Goal: Information Seeking & Learning: Learn about a topic

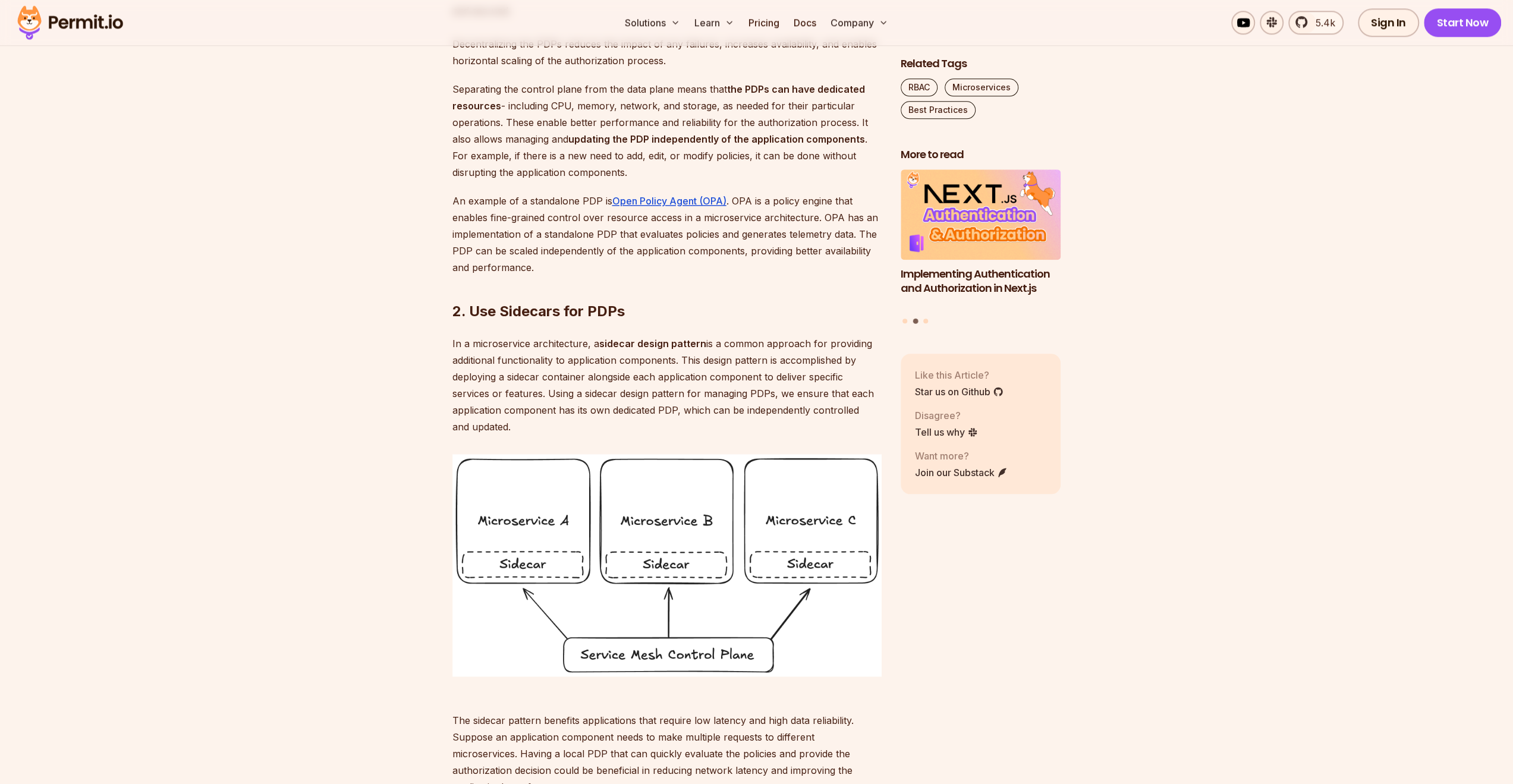
scroll to position [1426, 0]
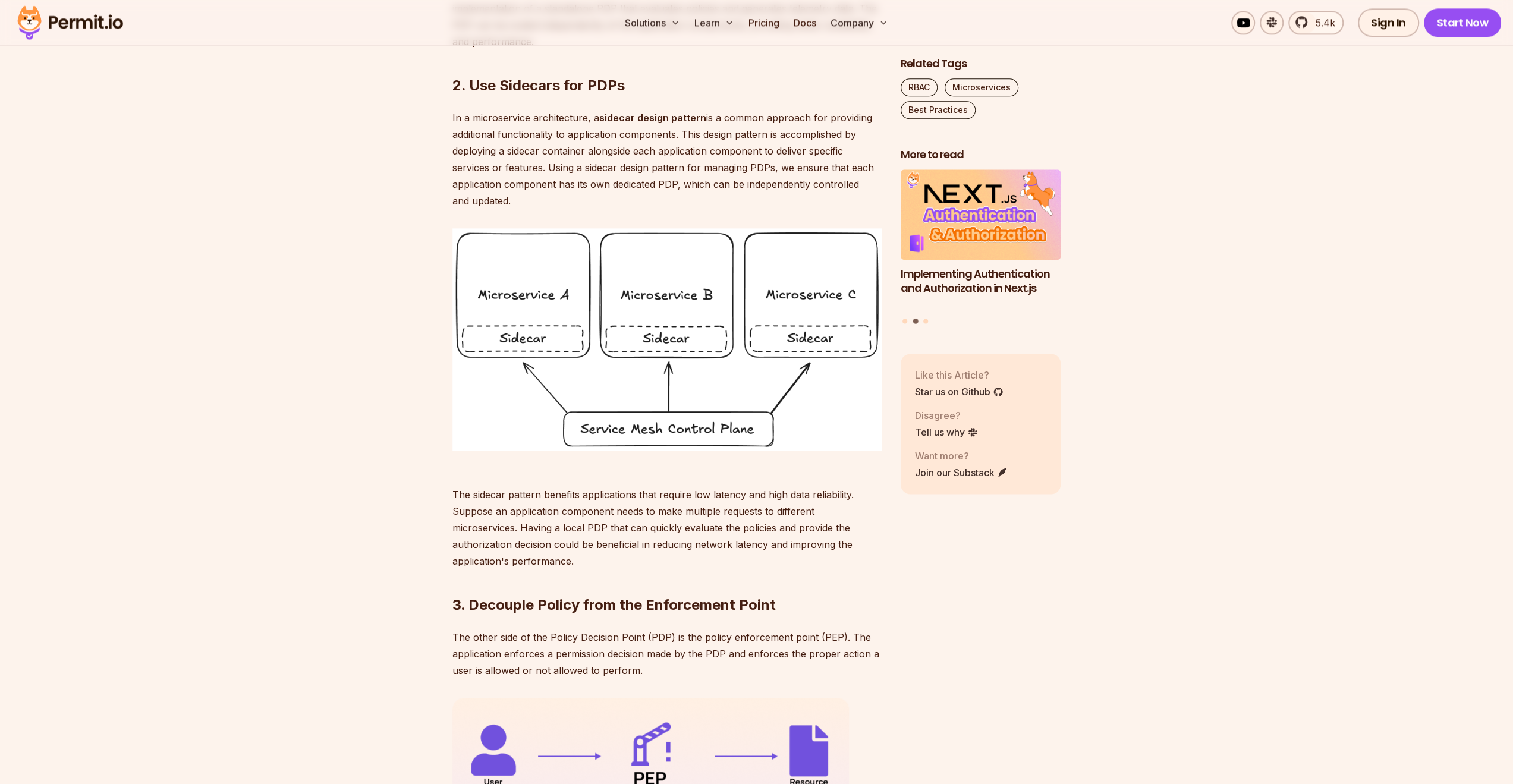
drag, startPoint x: 510, startPoint y: 342, endPoint x: 486, endPoint y: 260, distance: 85.4
drag, startPoint x: 486, startPoint y: 260, endPoint x: 260, endPoint y: 196, distance: 234.9
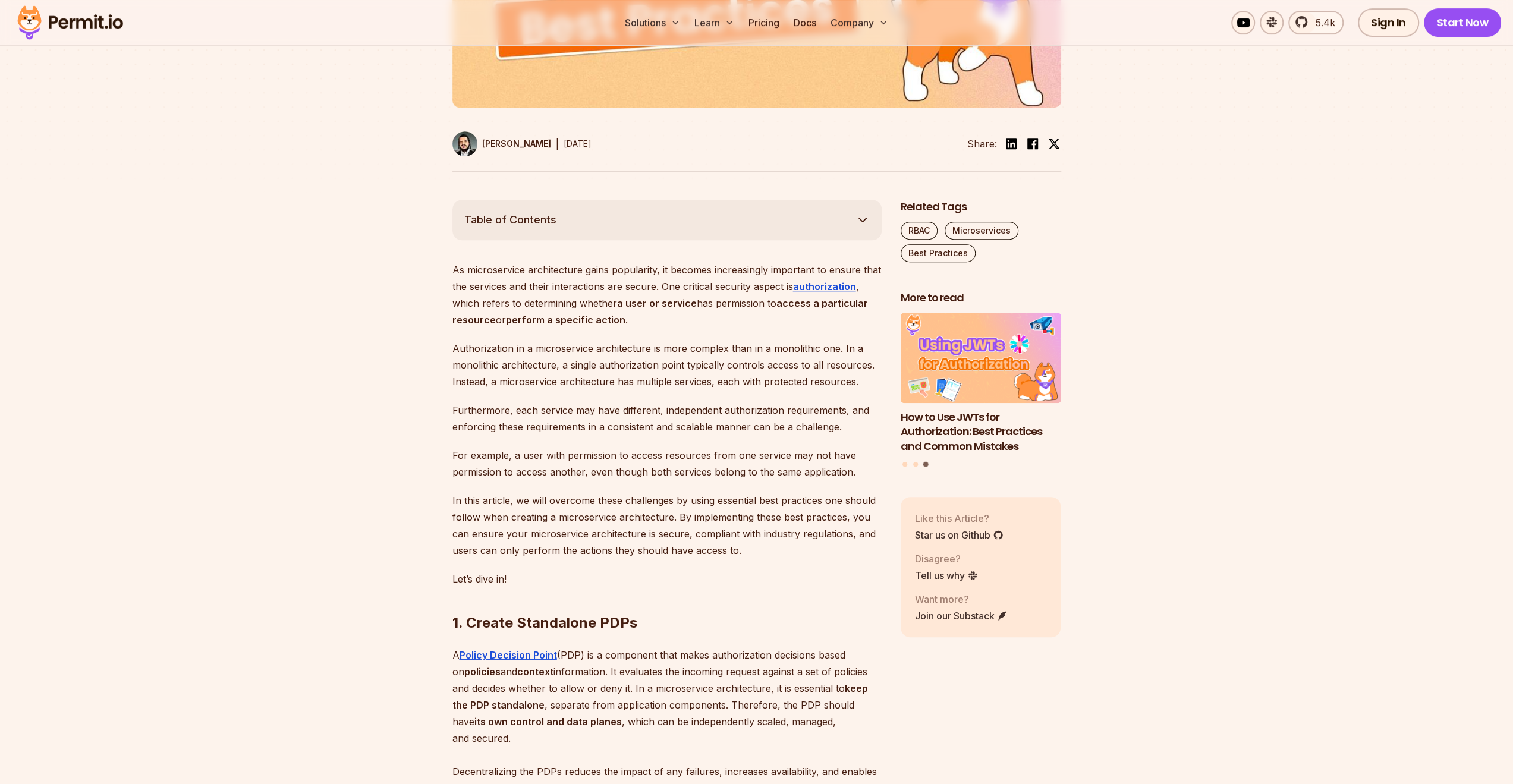
scroll to position [533, 0]
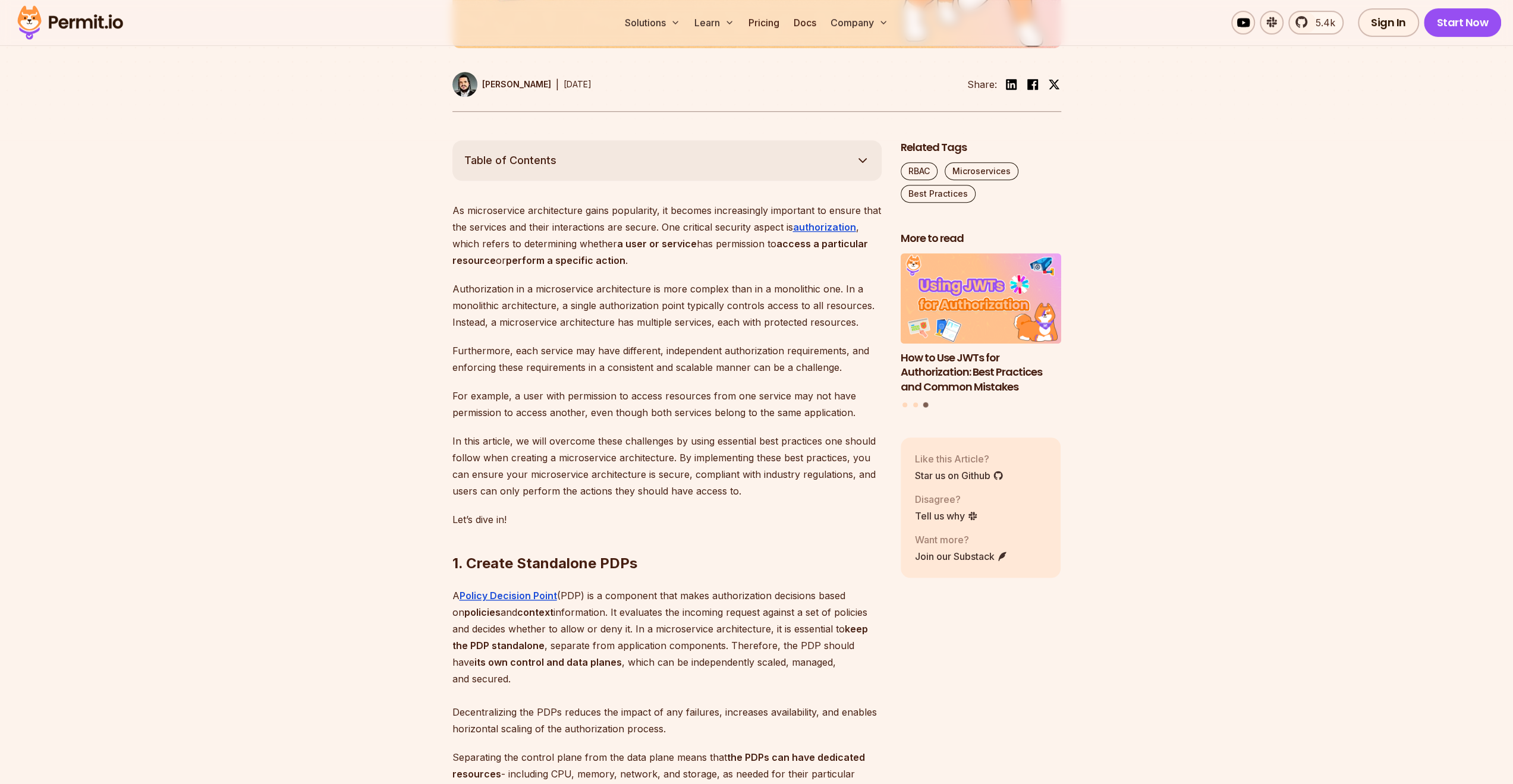
click at [524, 375] on p "Furthermore, each service may have different, independent authorization require…" at bounding box center [667, 359] width 429 height 34
drag, startPoint x: 524, startPoint y: 379, endPoint x: 639, endPoint y: 379, distance: 115.0
click at [639, 375] on p "Furthermore, each service may have different, independent authorization require…" at bounding box center [667, 359] width 429 height 34
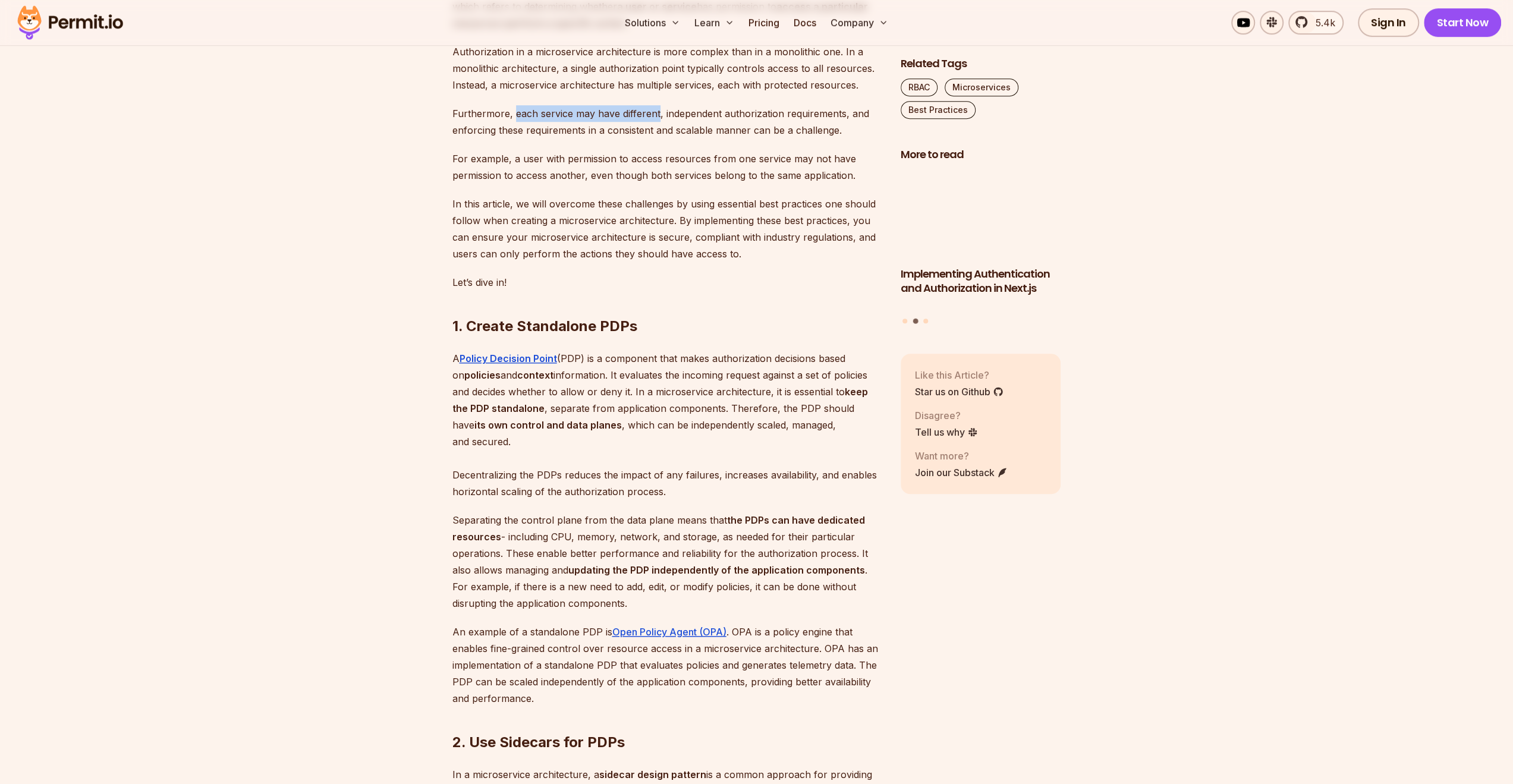
scroll to position [770, 0]
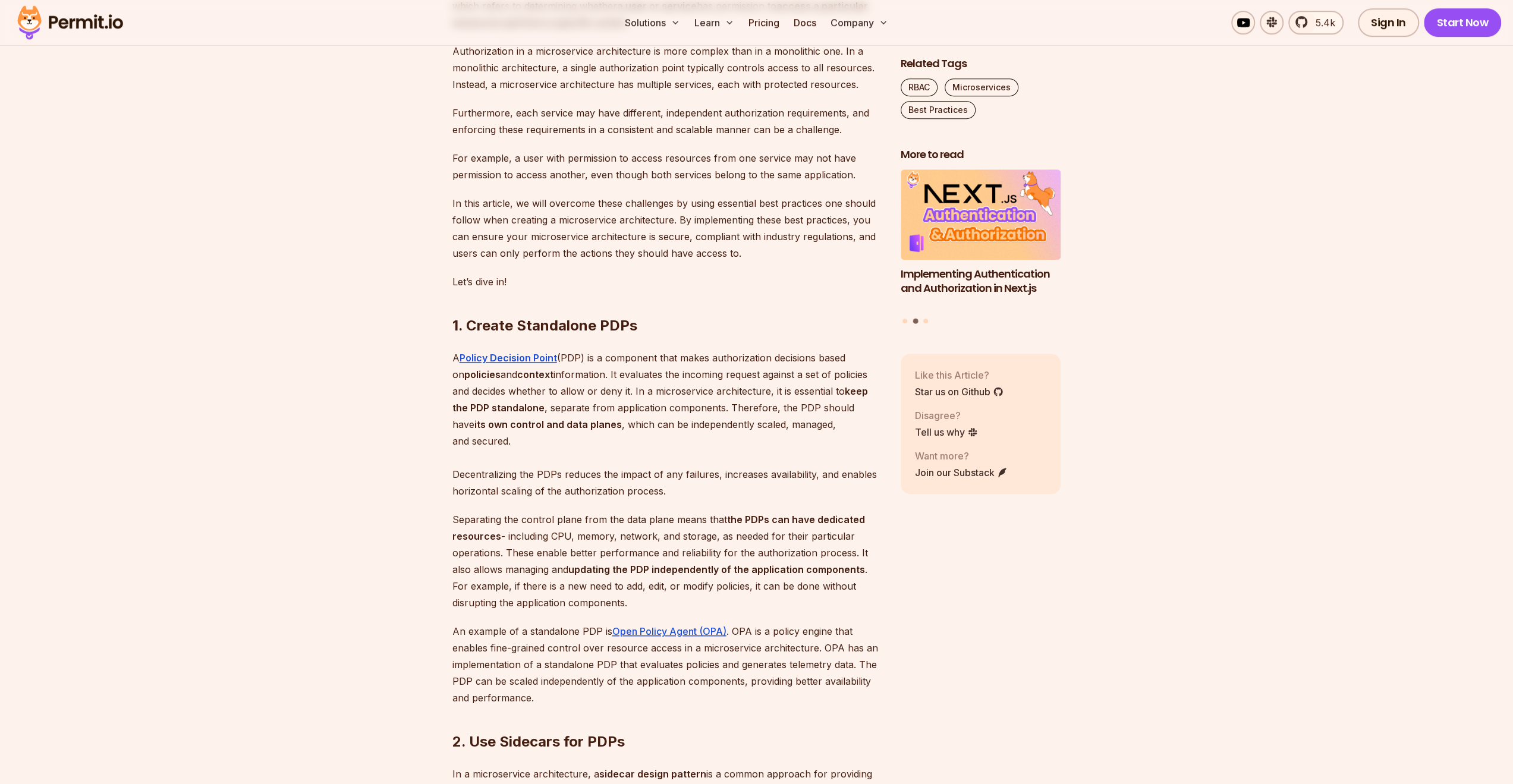
click at [620, 382] on p "A Policy Decision Point (PDP) is a component that makes authorization decisions…" at bounding box center [667, 424] width 429 height 150
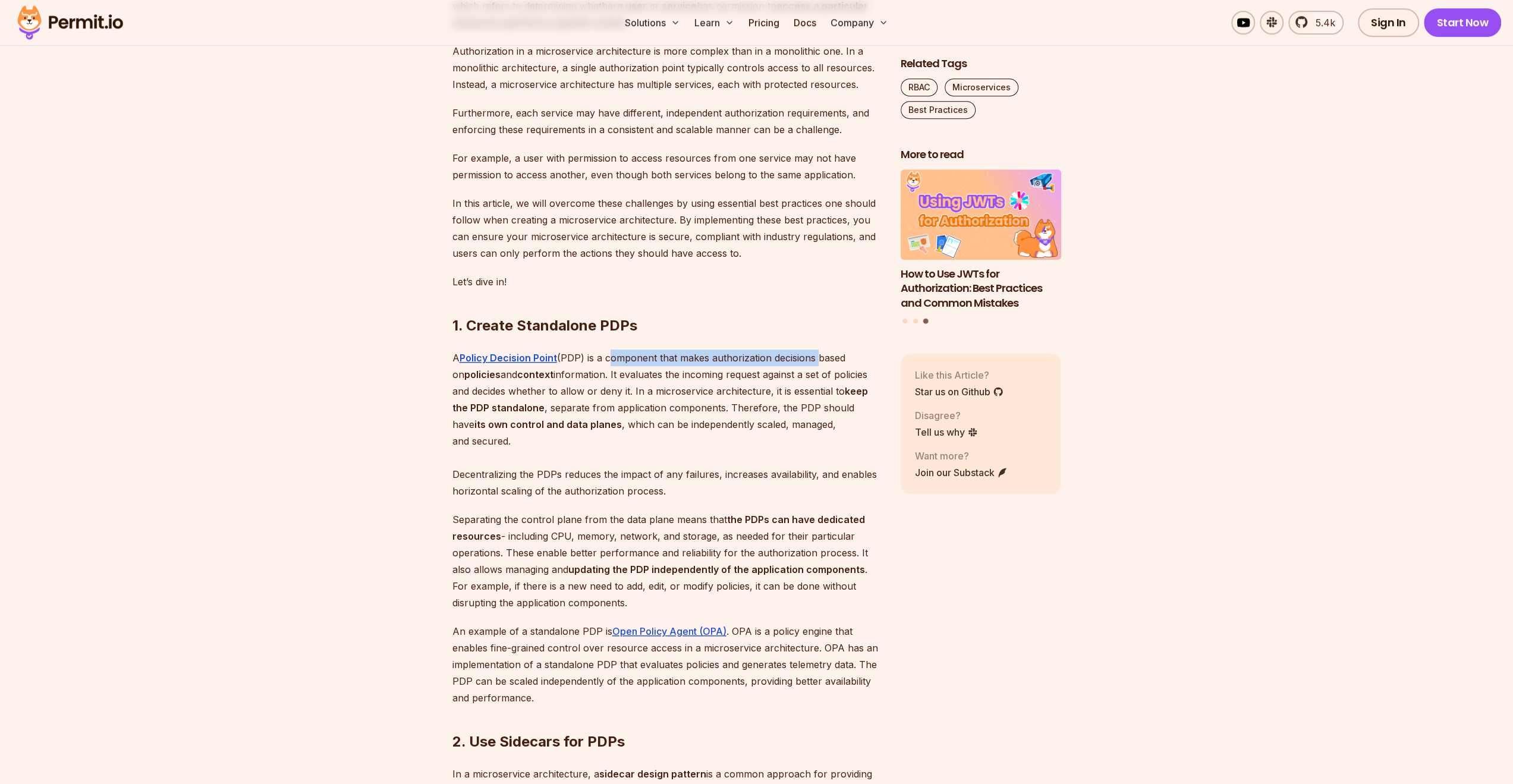
drag, startPoint x: 620, startPoint y: 382, endPoint x: 773, endPoint y: 373, distance: 153.3
drag, startPoint x: 615, startPoint y: 405, endPoint x: 769, endPoint y: 399, distance: 154.1
click at [769, 399] on p "A Policy Decision Point (PDP) is a component that makes authorization decisions…" at bounding box center [667, 424] width 429 height 150
click at [491, 420] on p "A Policy Decision Point (PDP) is a component that makes authorization decisions…" at bounding box center [667, 424] width 429 height 150
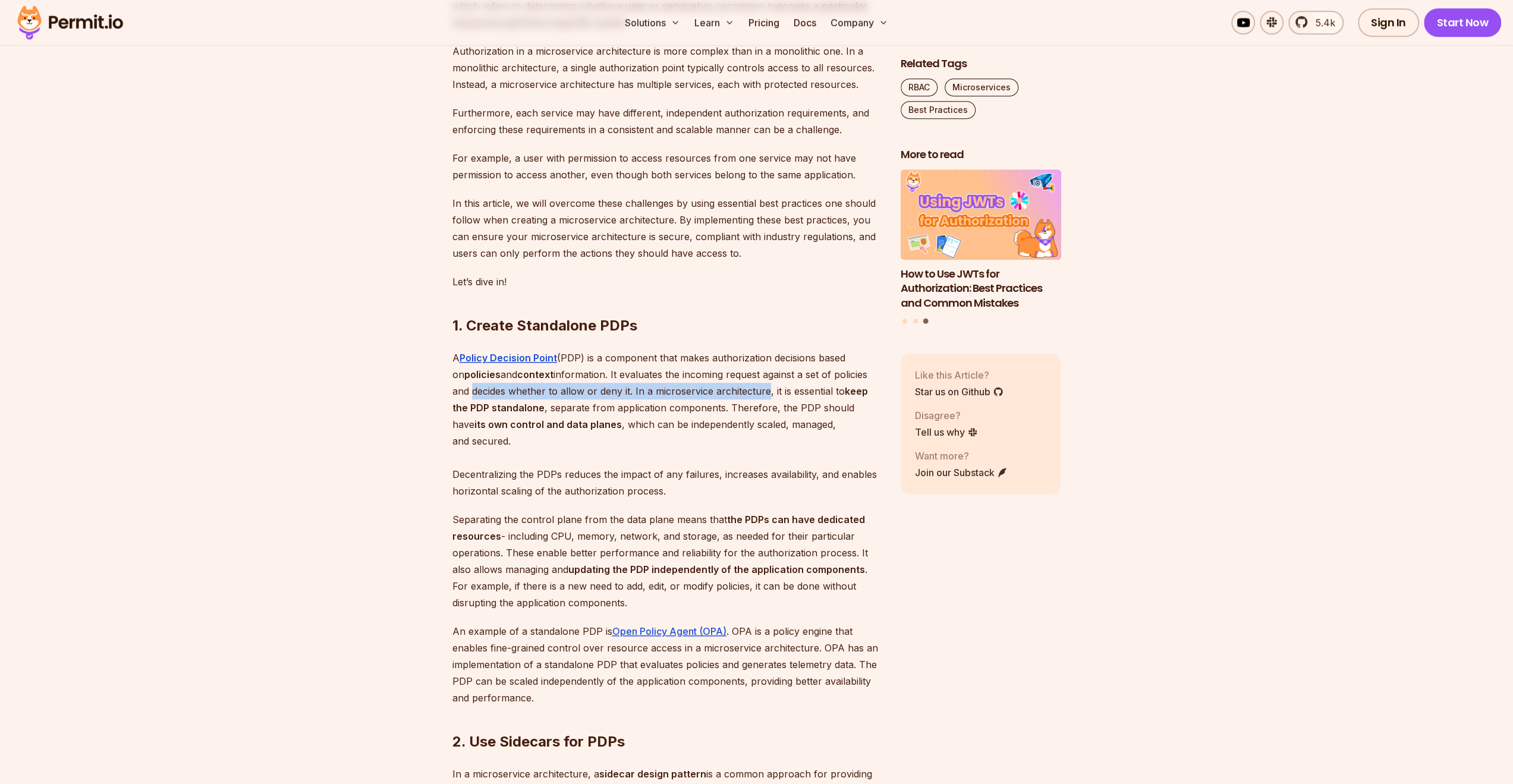
drag, startPoint x: 491, startPoint y: 420, endPoint x: 753, endPoint y: 414, distance: 262.1
click at [753, 414] on p "A Policy Decision Point (PDP) is a component that makes authorization decisions…" at bounding box center [667, 424] width 429 height 150
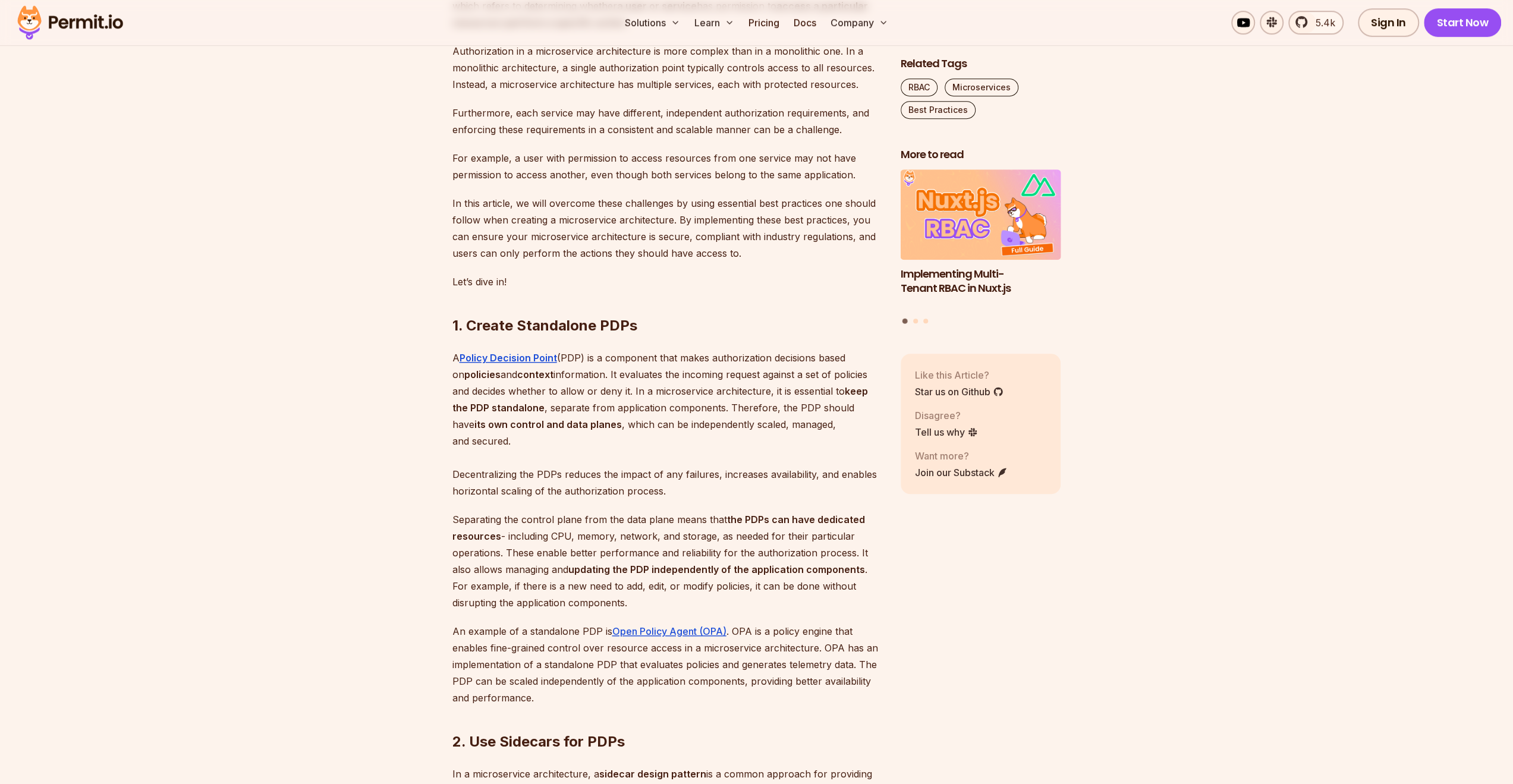
click at [454, 414] on strong "keep the PDP standalone" at bounding box center [660, 399] width 416 height 29
drag, startPoint x: 454, startPoint y: 434, endPoint x: 536, endPoint y: 434, distance: 82.0
click at [536, 414] on strong "keep the PDP standalone" at bounding box center [660, 399] width 416 height 29
click at [553, 434] on p "A Policy Decision Point (PDP) is a component that makes authorization decisions…" at bounding box center [667, 424] width 429 height 150
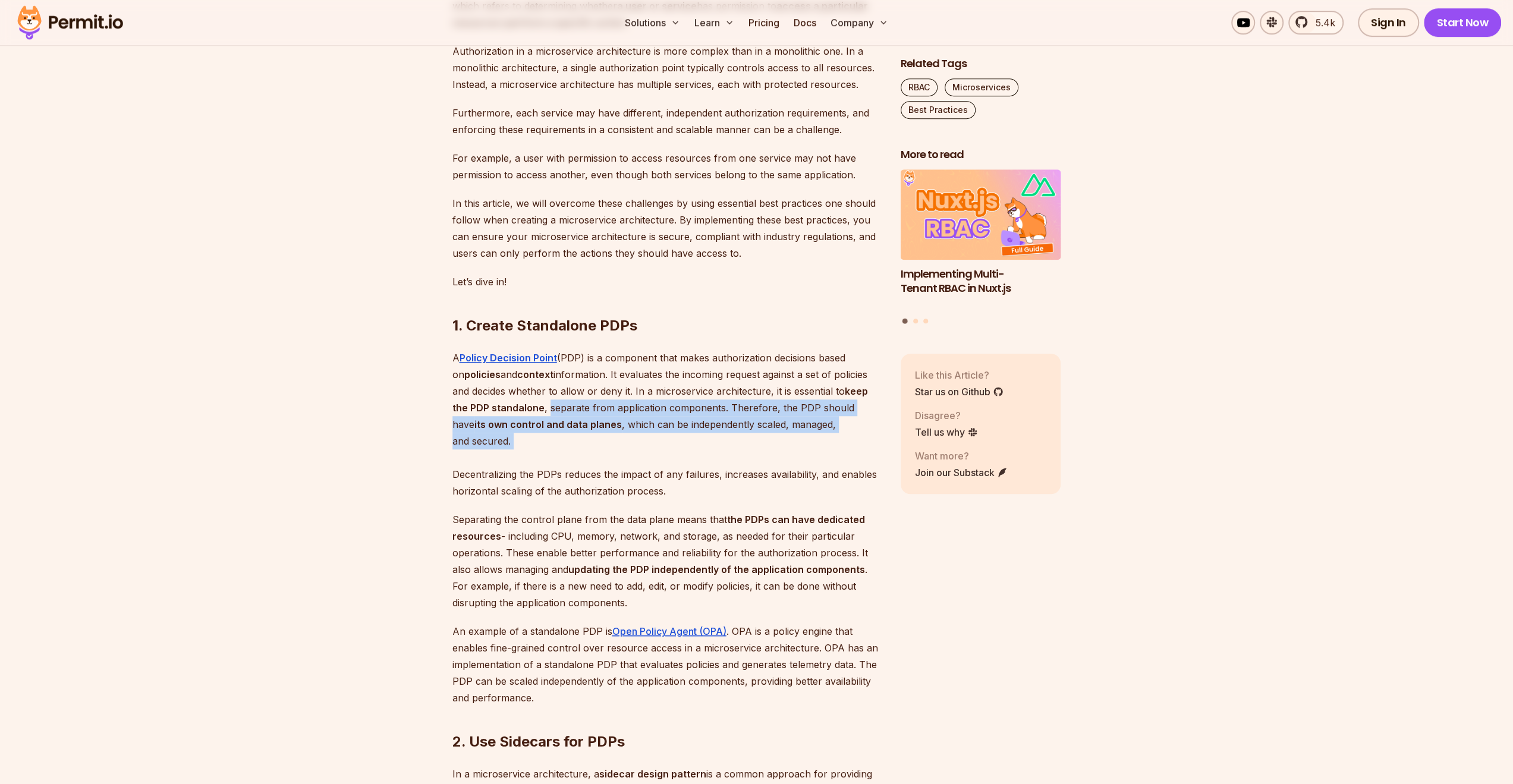
drag, startPoint x: 553, startPoint y: 434, endPoint x: 595, endPoint y: 465, distance: 52.2
click at [595, 465] on p "A Policy Decision Point (PDP) is a component that makes authorization decisions…" at bounding box center [667, 424] width 429 height 150
drag, startPoint x: 595, startPoint y: 465, endPoint x: 551, endPoint y: 440, distance: 50.6
click at [551, 440] on p "A Policy Decision Point (PDP) is a component that makes authorization decisions…" at bounding box center [667, 424] width 429 height 150
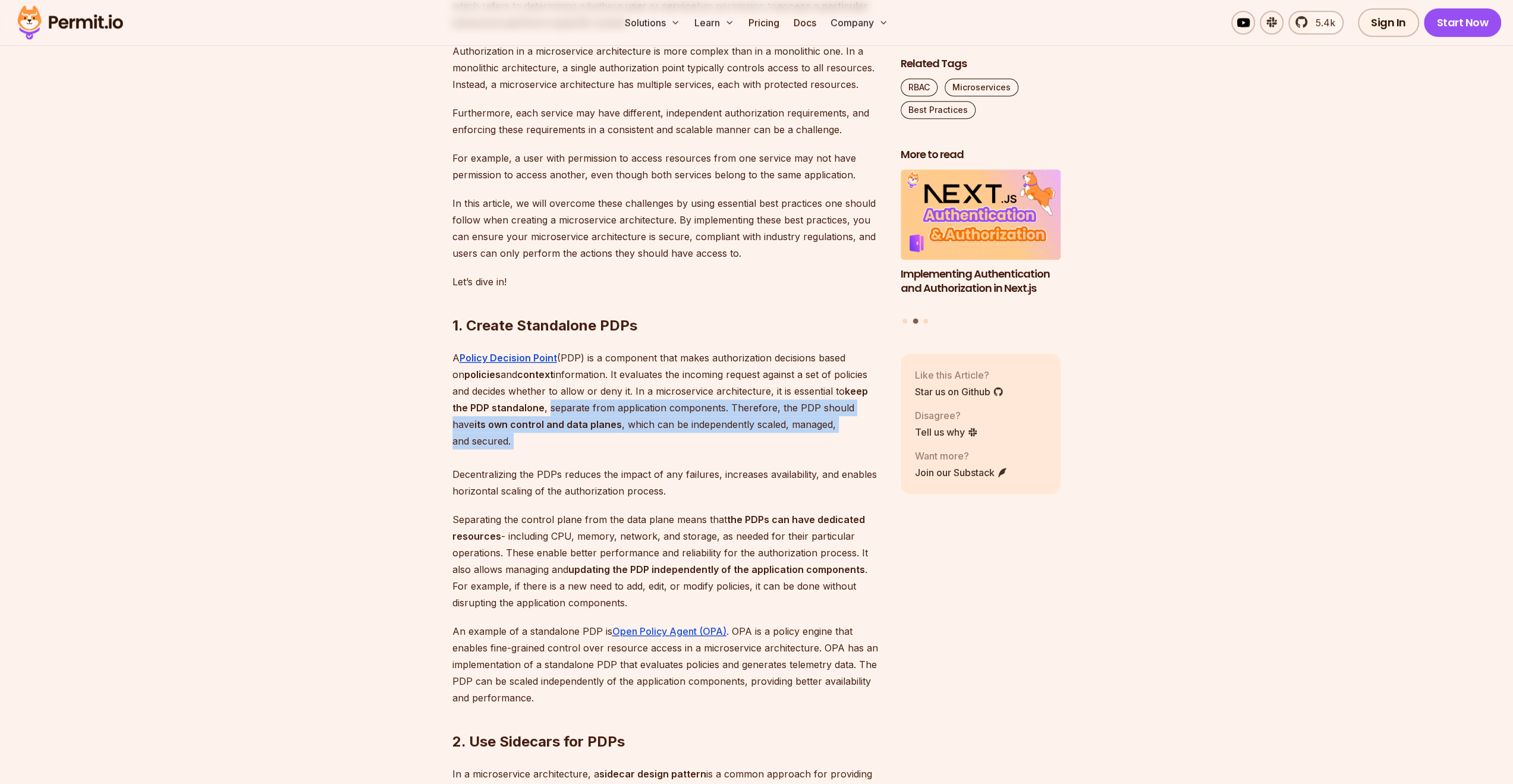
click at [551, 440] on p "A Policy Decision Point (PDP) is a component that makes authorization decisions…" at bounding box center [667, 424] width 429 height 150
drag, startPoint x: 551, startPoint y: 440, endPoint x: 677, endPoint y: 516, distance: 147.1
click at [677, 499] on p "A Policy Decision Point (PDP) is a component that makes authorization decisions…" at bounding box center [667, 424] width 429 height 150
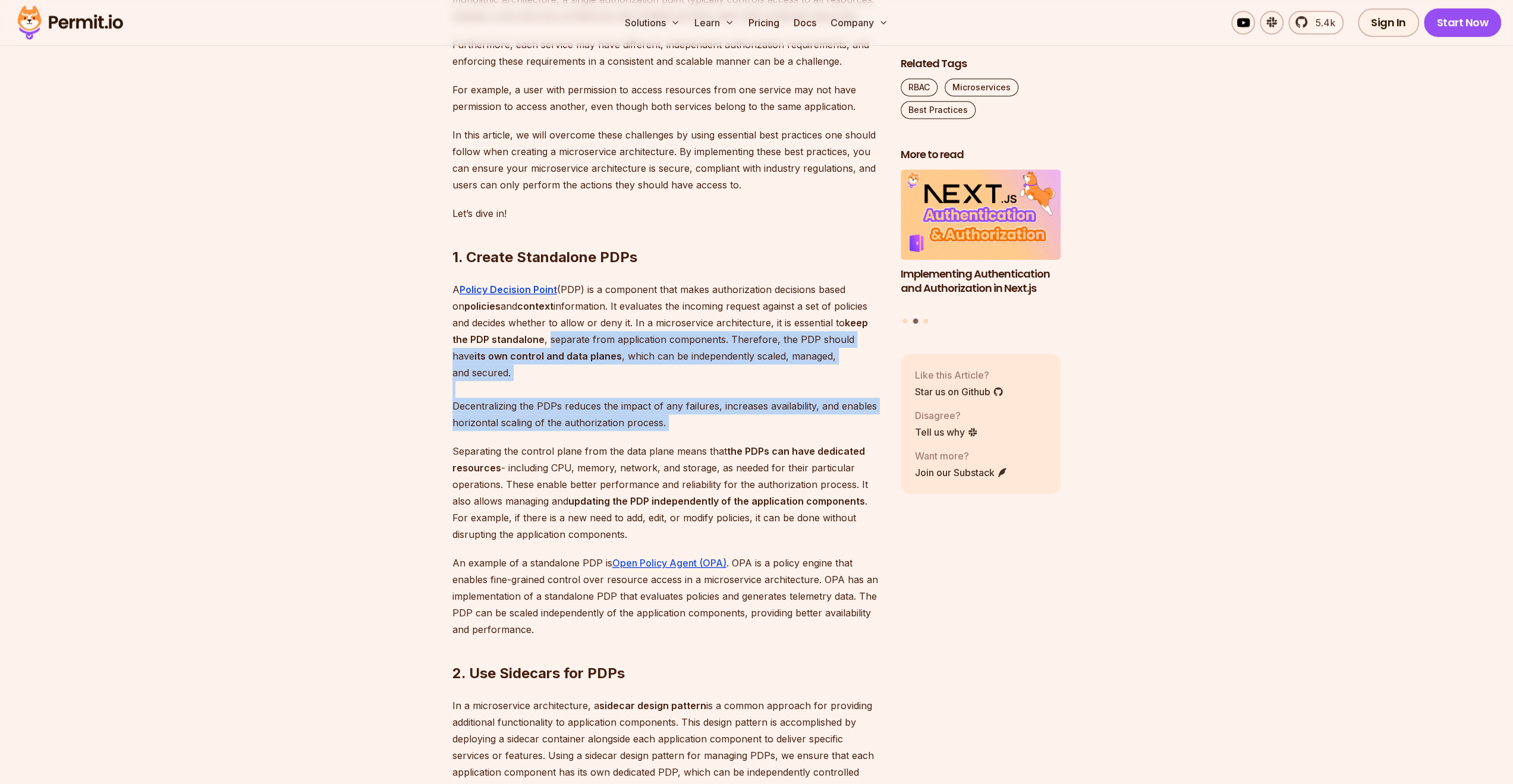
scroll to position [949, 0]
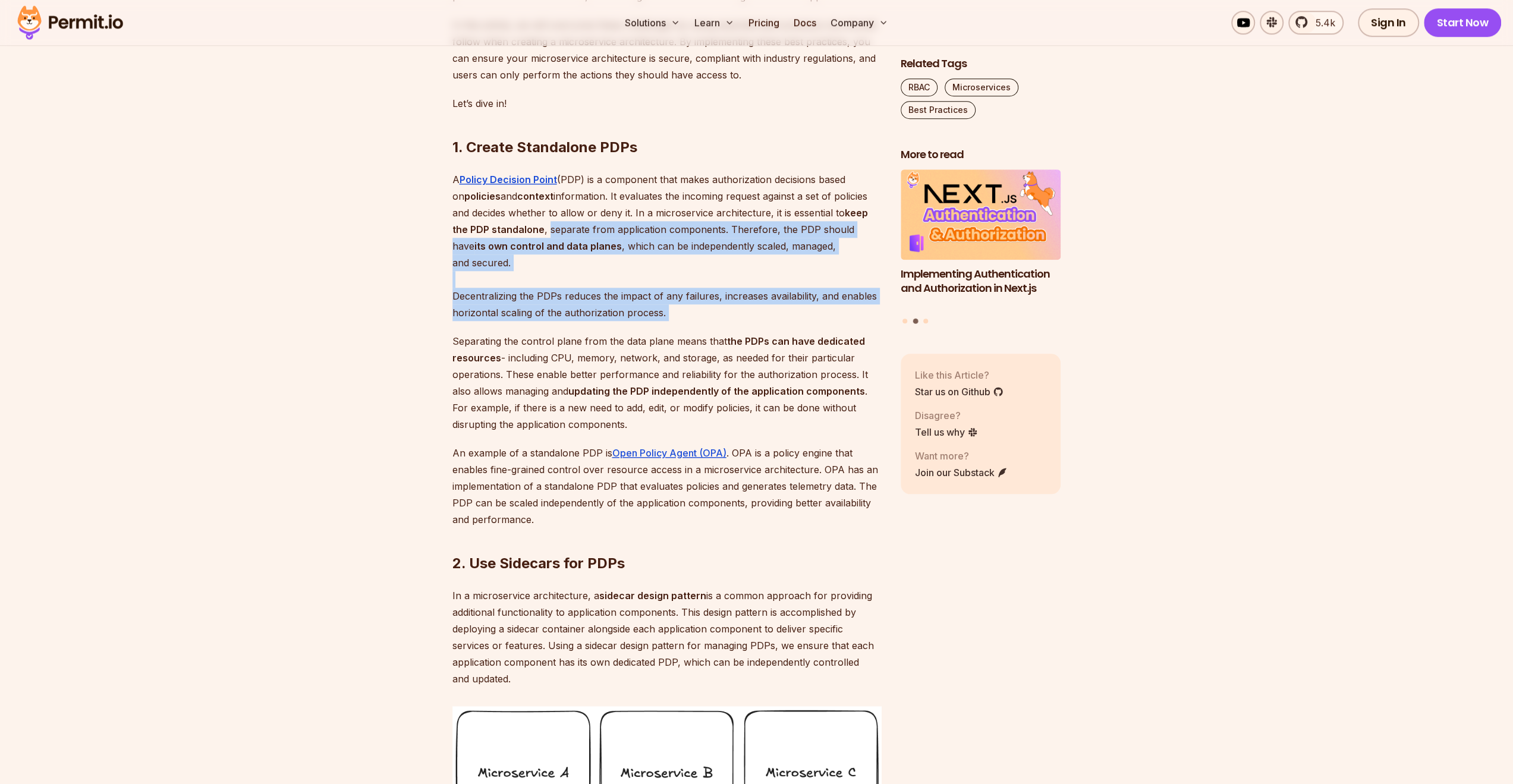
click at [594, 308] on p "A Policy Decision Point (PDP) is a component that makes authorization decisions…" at bounding box center [667, 246] width 429 height 150
drag, startPoint x: 581, startPoint y: 299, endPoint x: 702, endPoint y: 344, distance: 129.1
click at [702, 321] on p "A Policy Decision Point (PDP) is a component that makes authorization decisions…" at bounding box center [667, 246] width 429 height 150
